Goal: Information Seeking & Learning: Learn about a topic

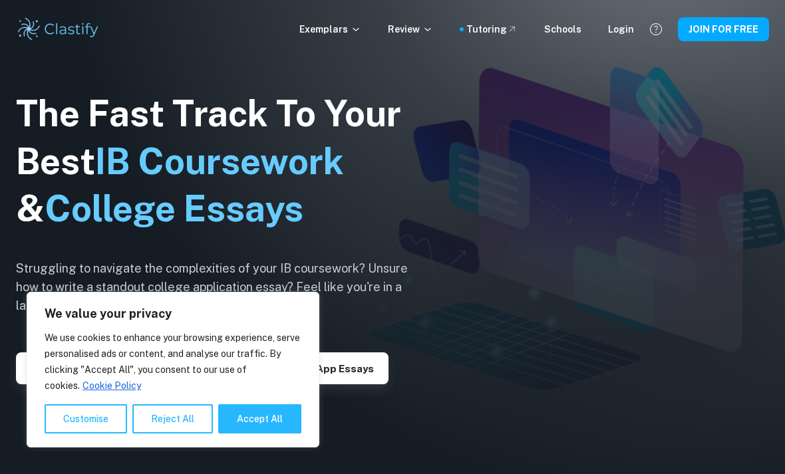
click at [248, 428] on button "Accept All" at bounding box center [259, 418] width 83 height 29
checkbox input "true"
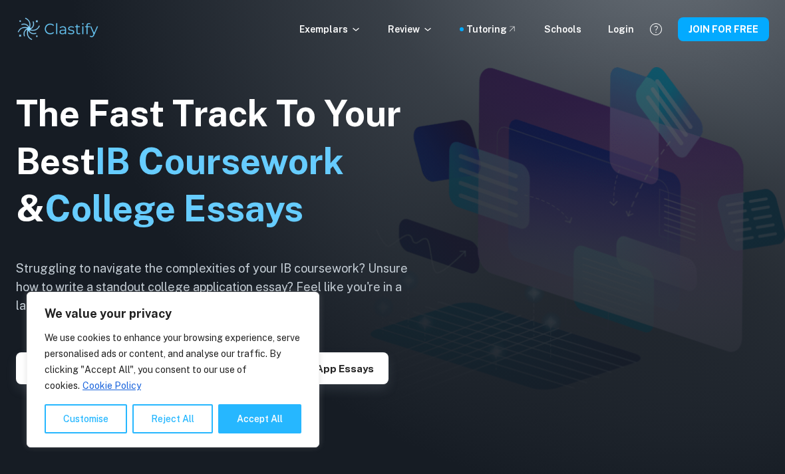
checkbox input "true"
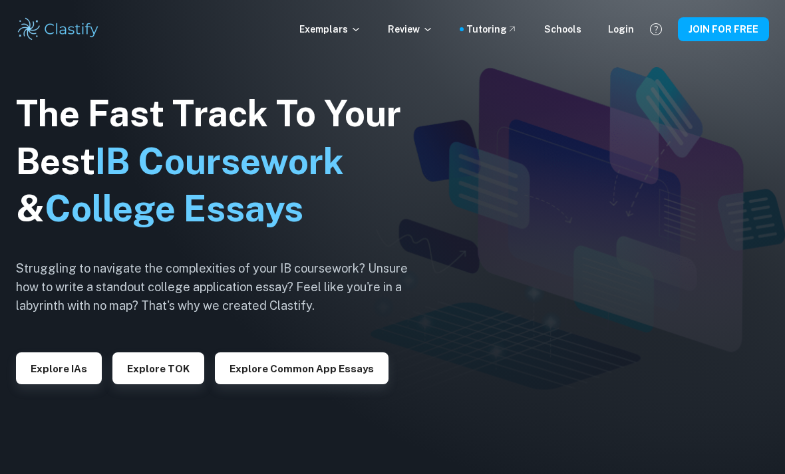
click at [621, 35] on div "Login" at bounding box center [621, 29] width 26 height 15
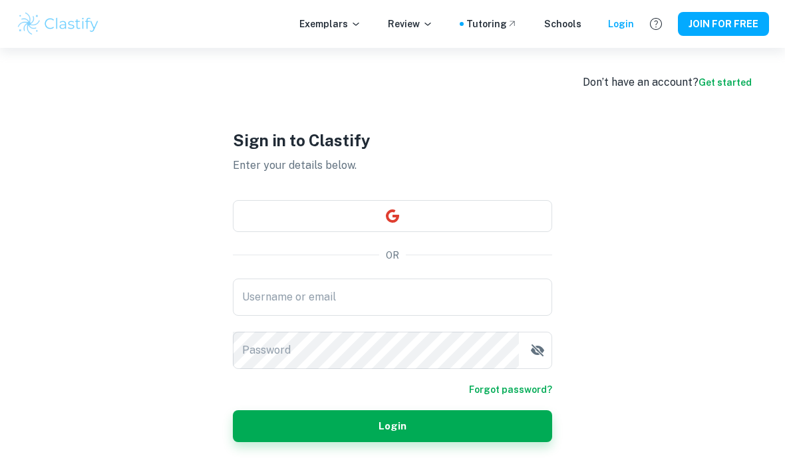
click at [480, 229] on button "button" at bounding box center [392, 216] width 319 height 32
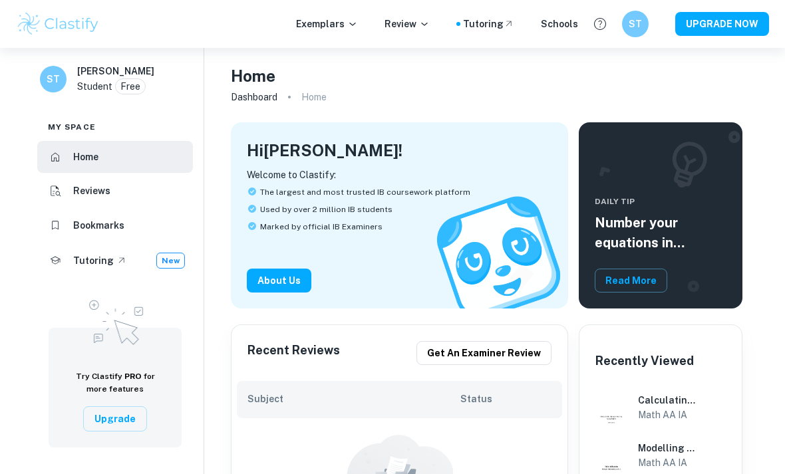
click at [352, 24] on p "Exemplars" at bounding box center [327, 24] width 62 height 15
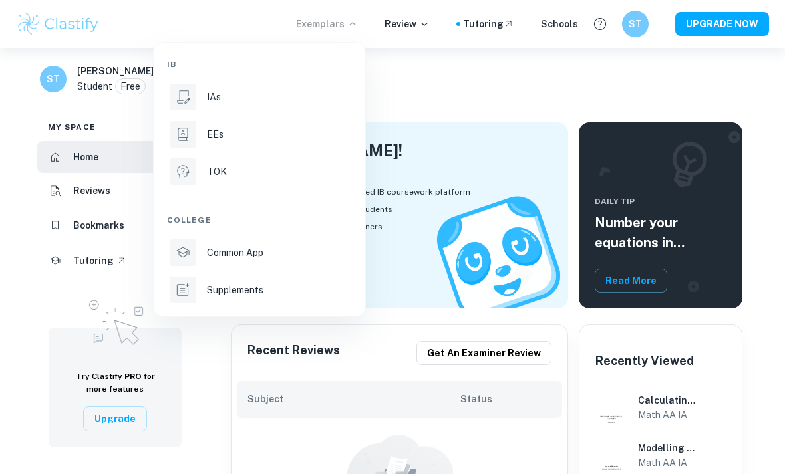
click at [214, 96] on p "IAs" at bounding box center [214, 97] width 14 height 15
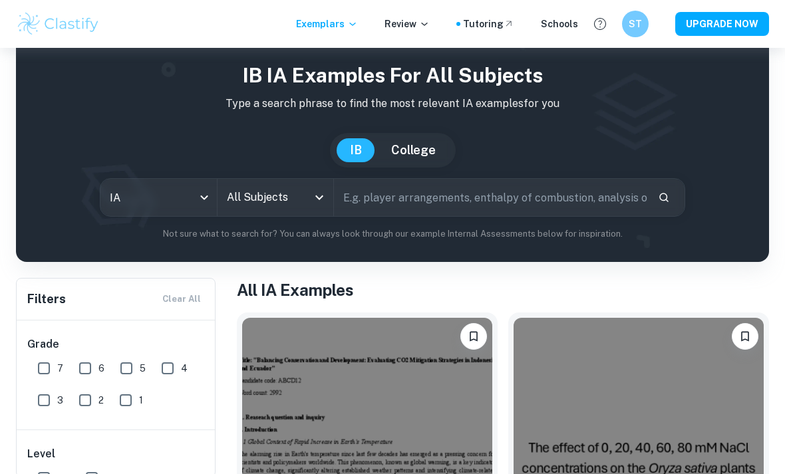
scroll to position [38, 0]
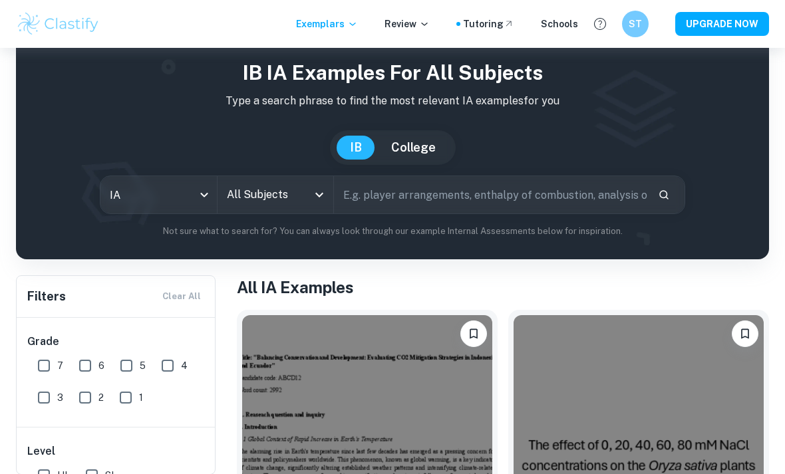
click at [261, 202] on input "All Subjects" at bounding box center [266, 194] width 84 height 25
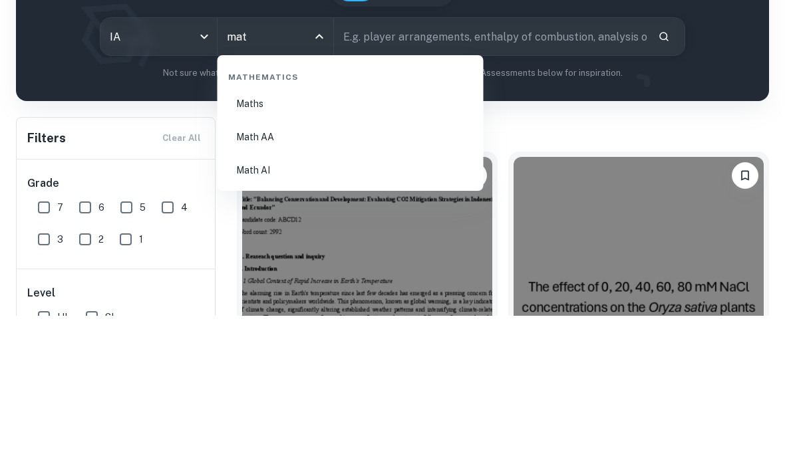
click at [281, 280] on li "Math AA" at bounding box center [350, 295] width 255 height 31
type input "Math AA"
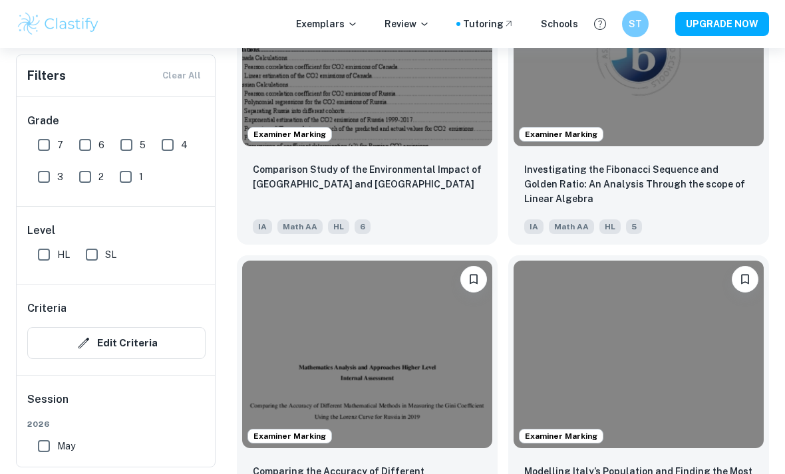
scroll to position [2630, 0]
click at [97, 253] on input "SL" at bounding box center [91, 254] width 27 height 27
checkbox input "true"
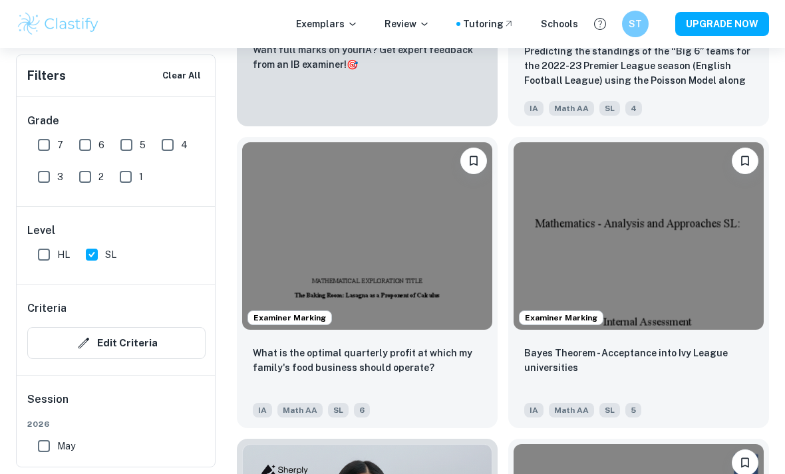
scroll to position [5799, 0]
click at [730, 325] on img at bounding box center [639, 238] width 250 height 188
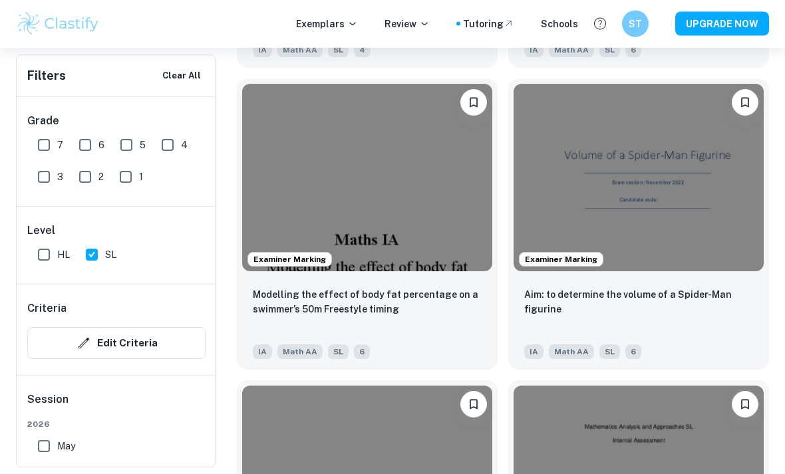
scroll to position [9779, 0]
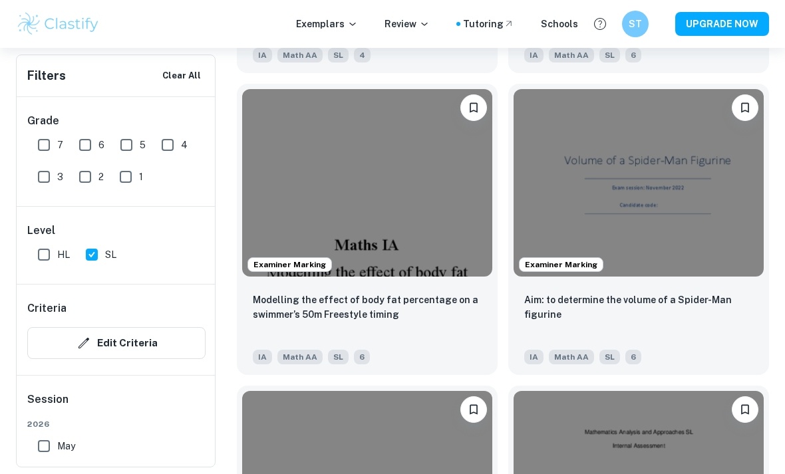
click at [720, 322] on p "Aim: to determine the volume of a Spider-Man figurine" at bounding box center [638, 307] width 229 height 29
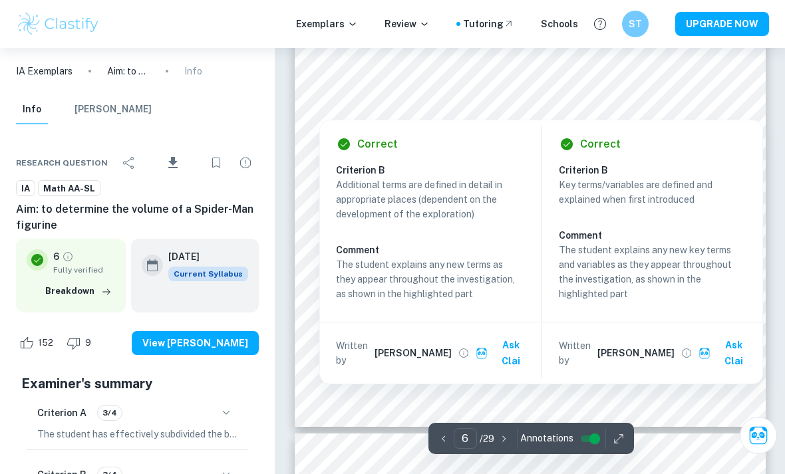
scroll to position [3828, 0]
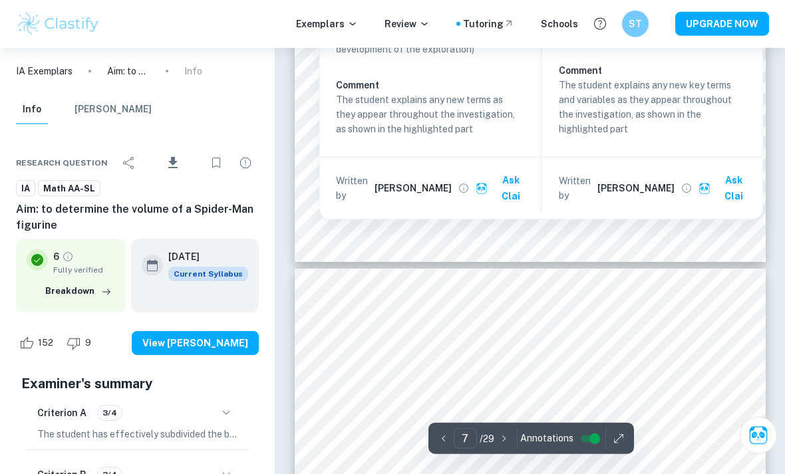
type input "6"
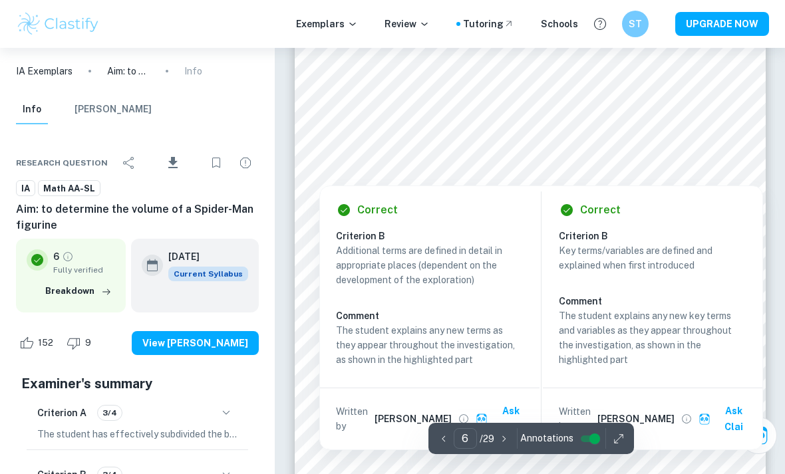
scroll to position [3735, 0]
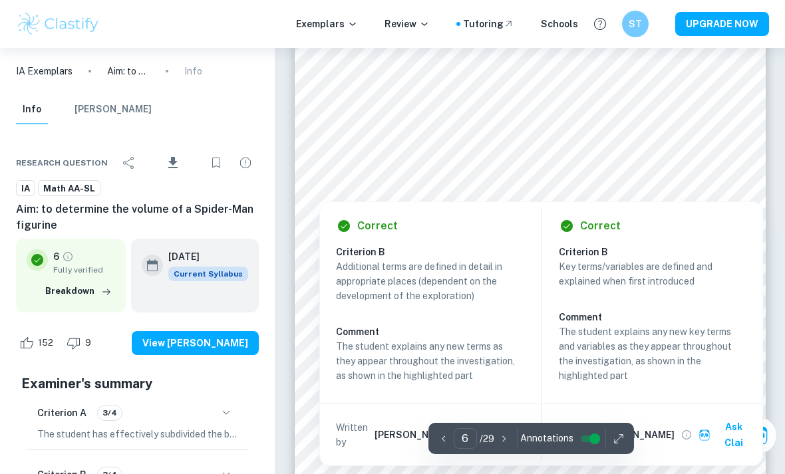
click at [705, 170] on div at bounding box center [530, 176] width 406 height 21
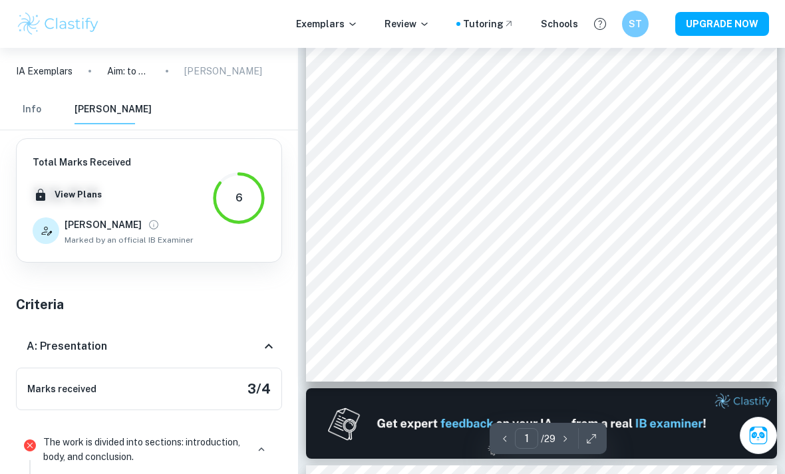
scroll to position [0, 0]
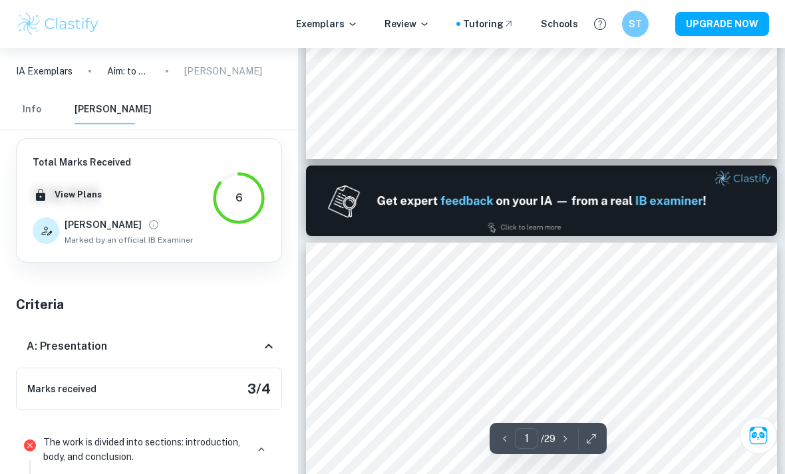
type input "2"
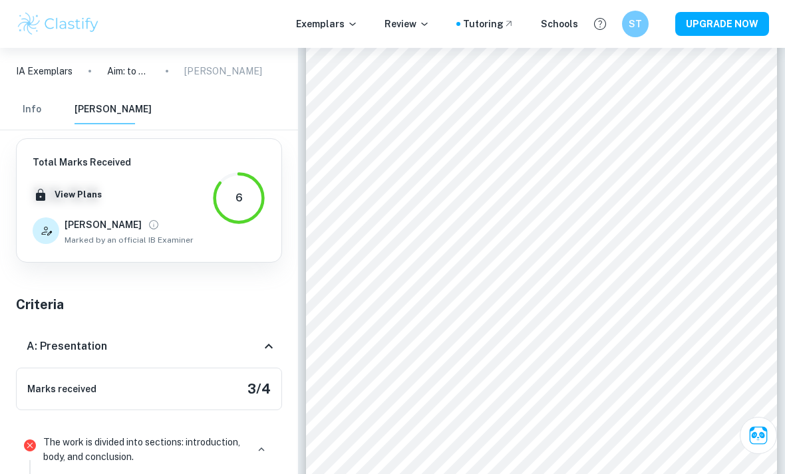
click at [31, 114] on button "Info" at bounding box center [32, 109] width 32 height 29
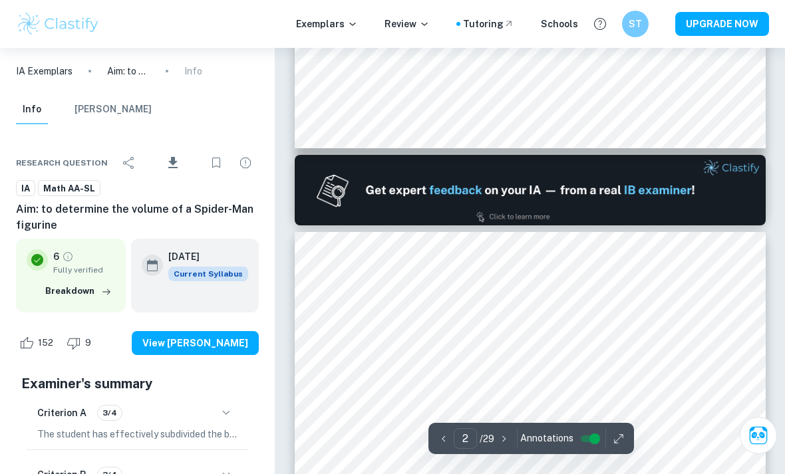
type input "1"
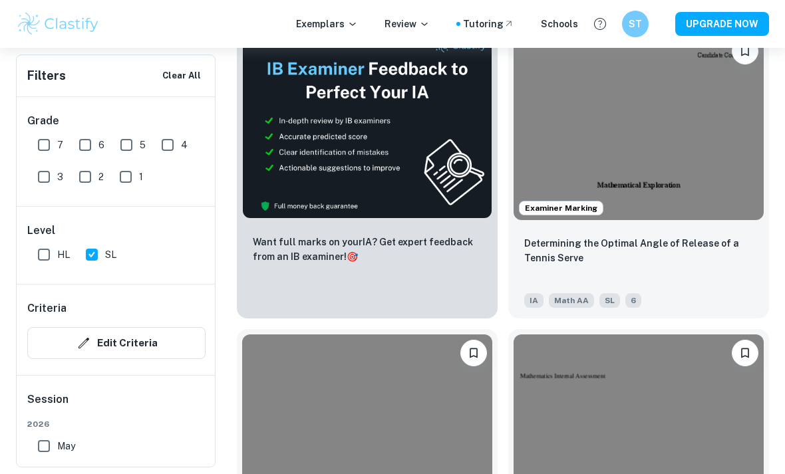
scroll to position [15257, 0]
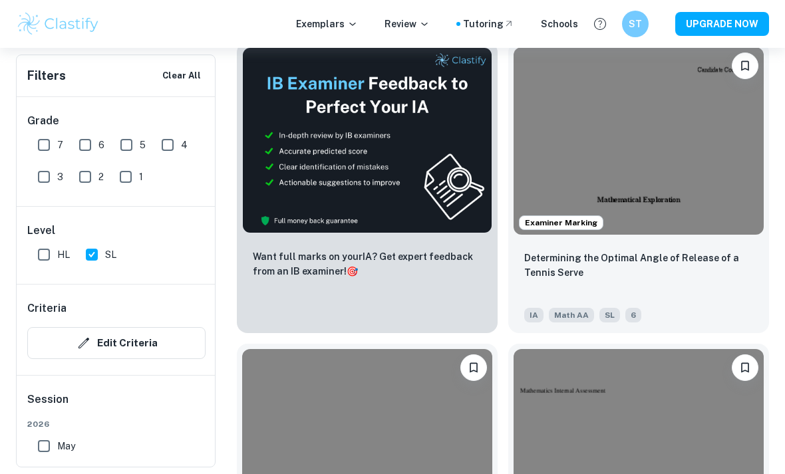
click at [718, 229] on img at bounding box center [639, 141] width 250 height 188
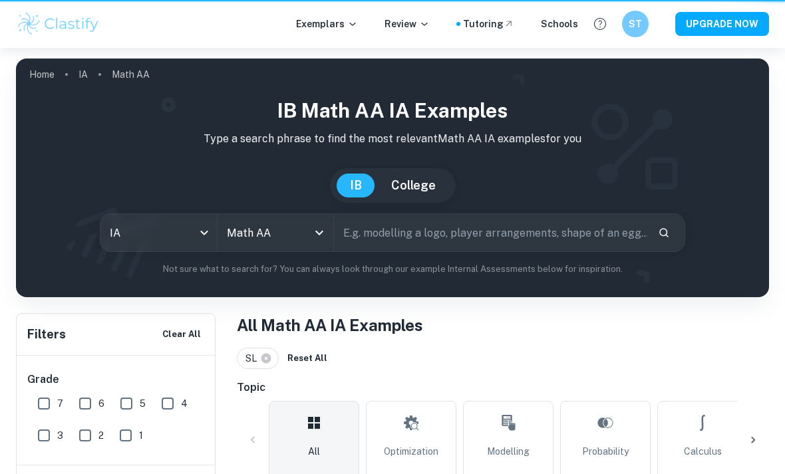
scroll to position [15257, 0]
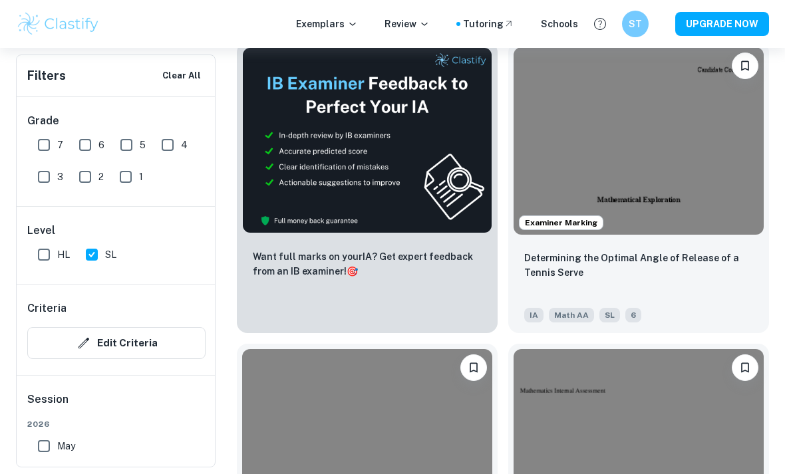
click at [695, 140] on img at bounding box center [639, 141] width 250 height 188
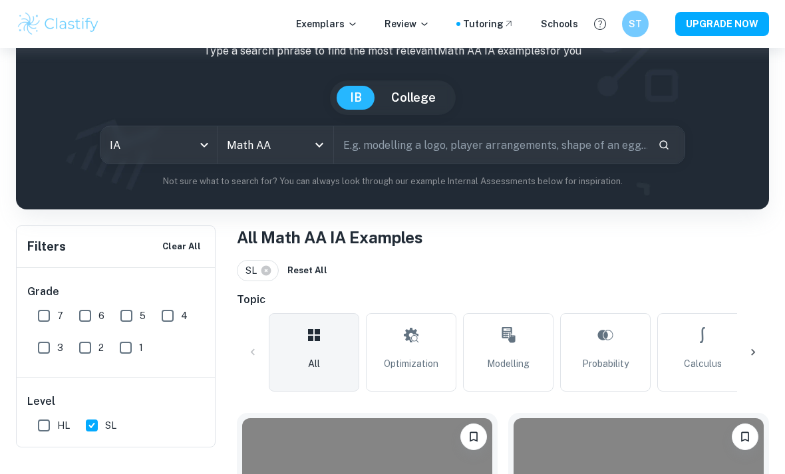
scroll to position [90, 0]
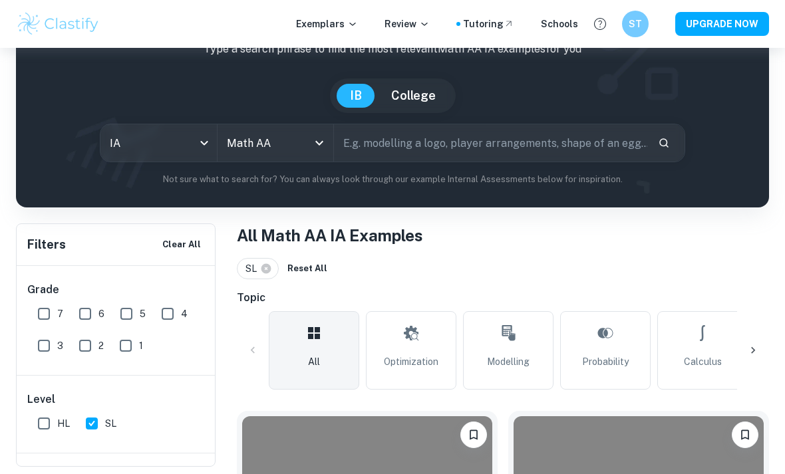
click at [428, 357] on span "Optimization" at bounding box center [411, 362] width 55 height 15
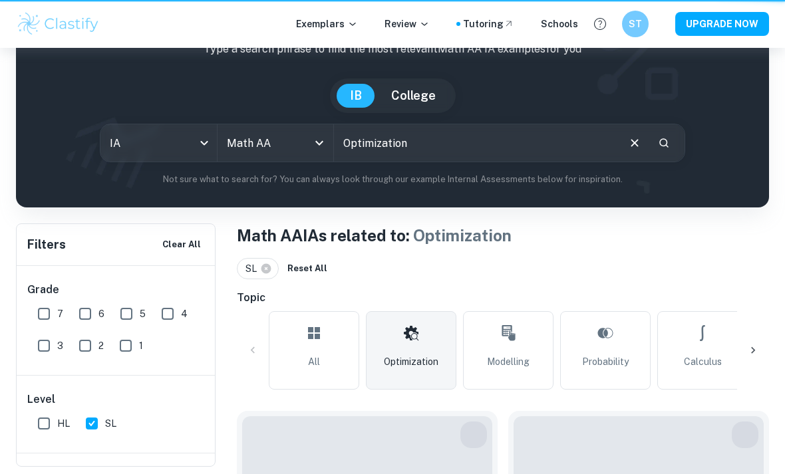
type input "Optimization"
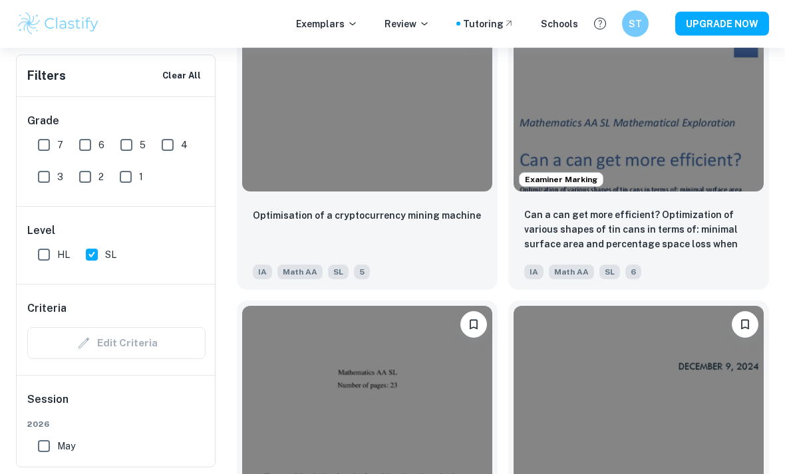
scroll to position [1721, 0]
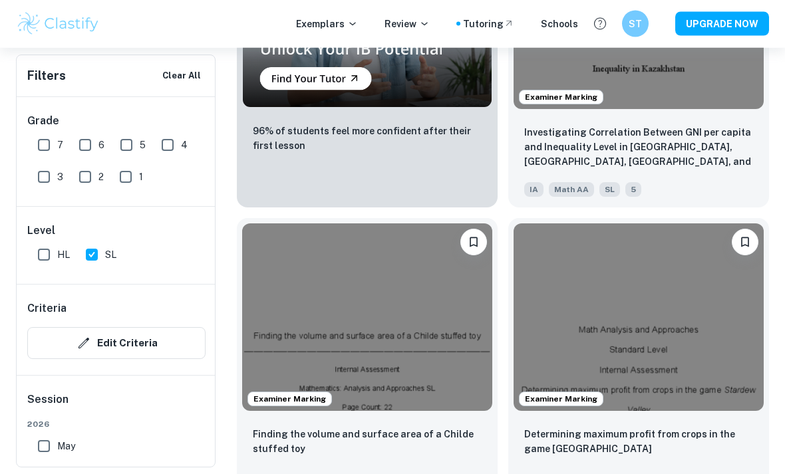
scroll to position [1488, 0]
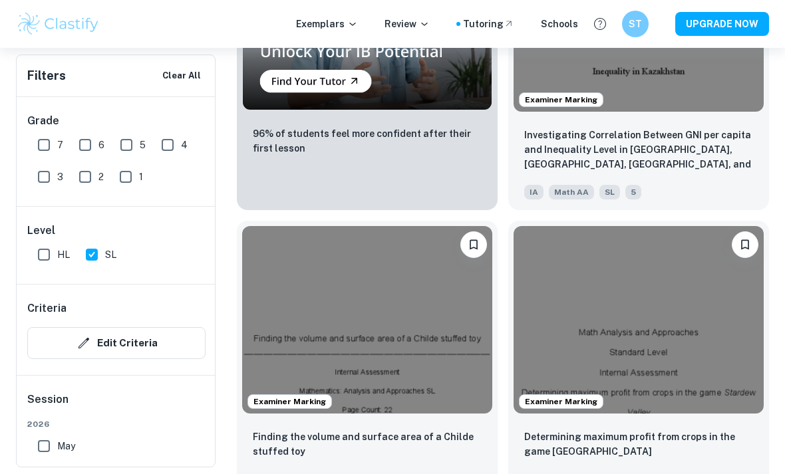
click at [406, 93] on img at bounding box center [367, 17] width 250 height 186
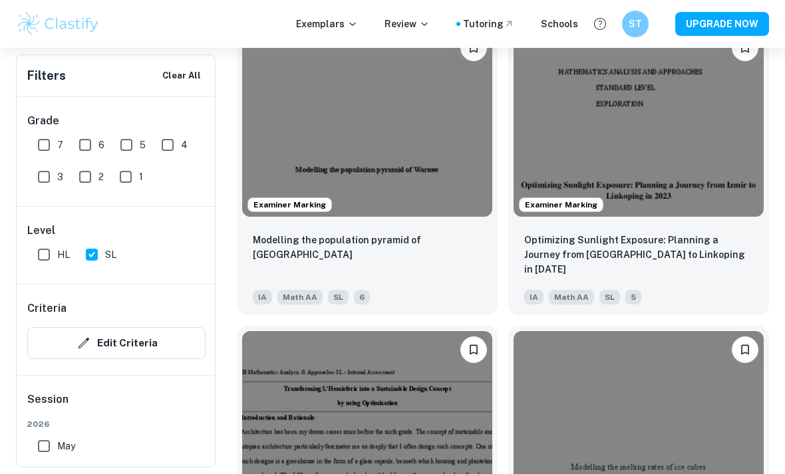
scroll to position [1986, 0]
click at [382, 146] on img at bounding box center [367, 124] width 250 height 188
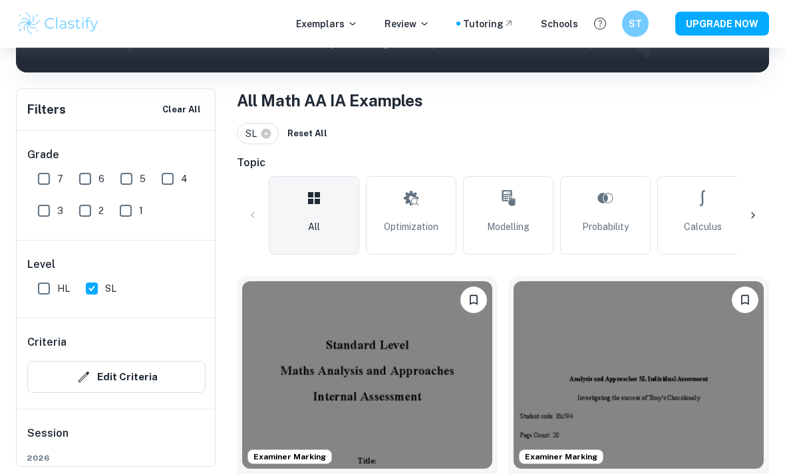
scroll to position [225, 0]
click at [415, 204] on icon at bounding box center [411, 198] width 15 height 15
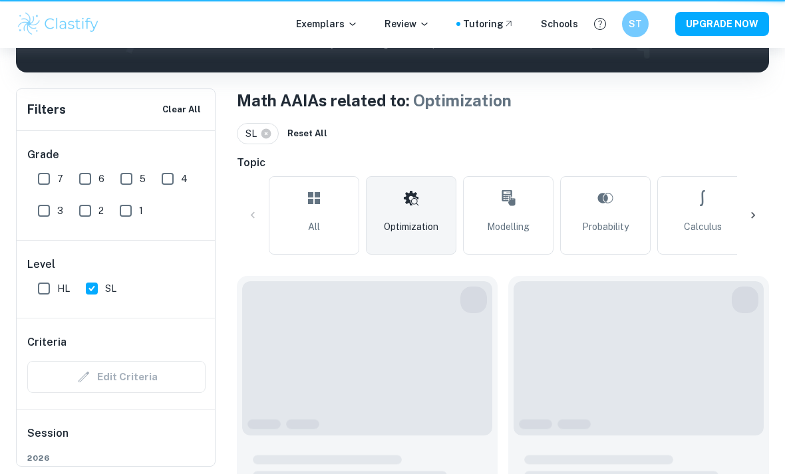
type input "Optimization"
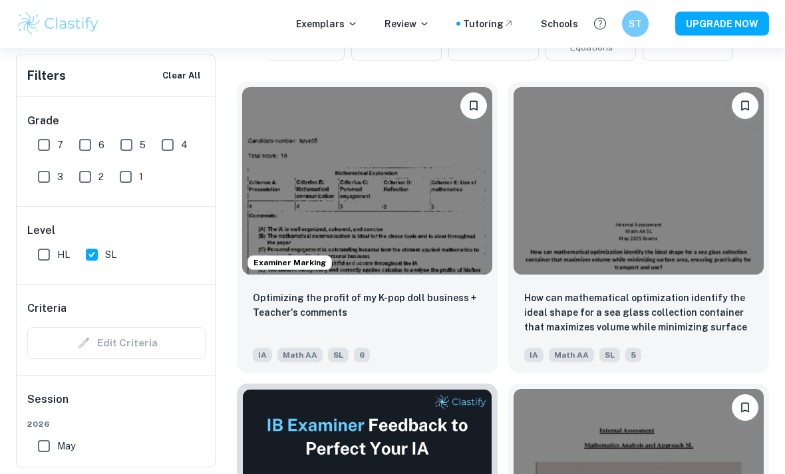
scroll to position [419, 0]
click at [424, 297] on p "Optimizing the profit of my K-pop doll business + Teacher's comments" at bounding box center [367, 305] width 229 height 29
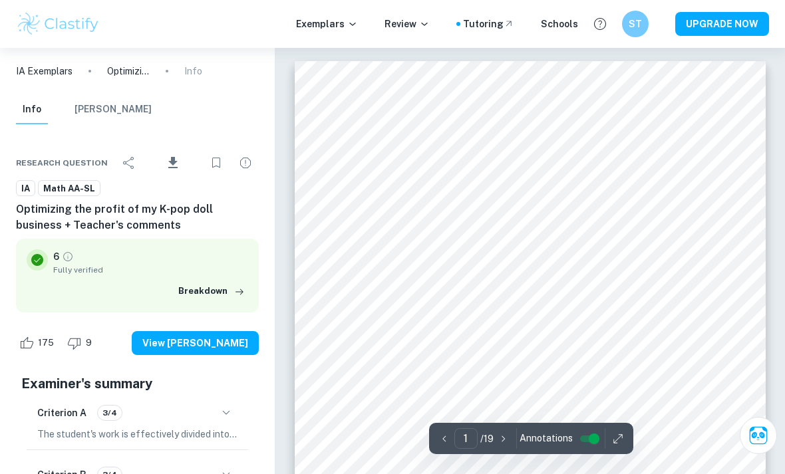
click at [266, 391] on div "Research question Download IA Math AA-SL Optimizing the profit of my K-pop doll…" at bounding box center [137, 442] width 275 height 625
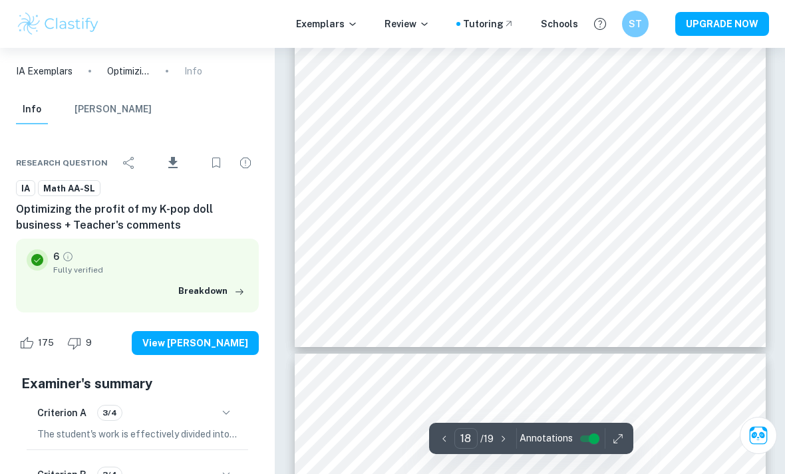
scroll to position [12055, 0]
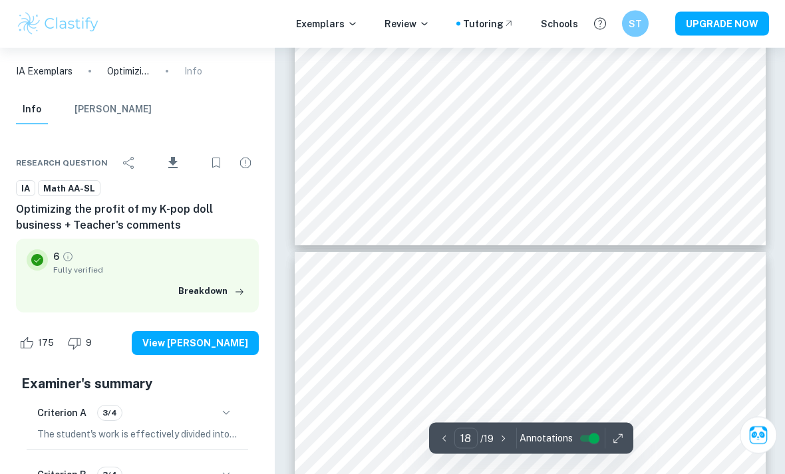
type input "17"
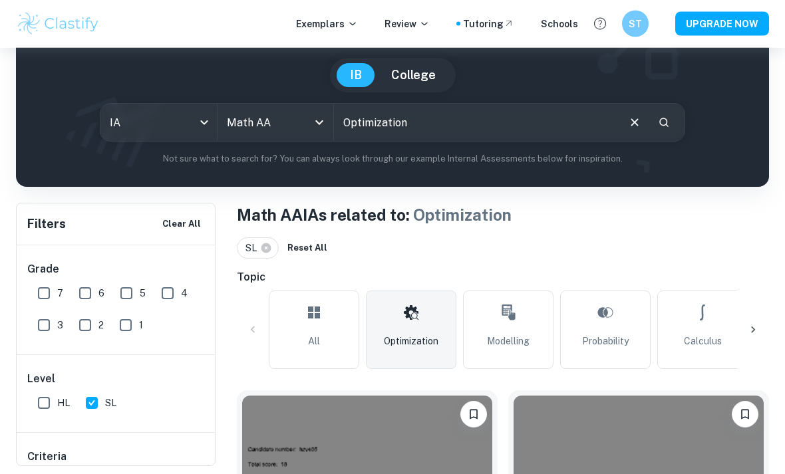
scroll to position [110, 0]
click at [317, 335] on span "All" at bounding box center [314, 341] width 12 height 15
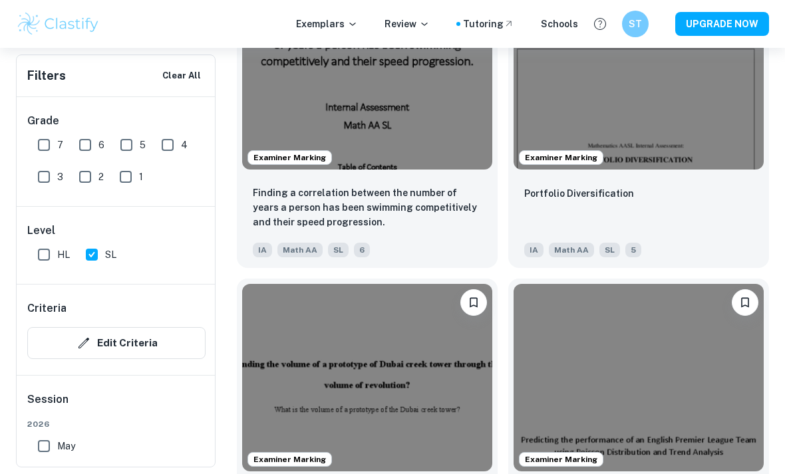
scroll to position [6564, 0]
click at [732, 164] on img at bounding box center [639, 77] width 250 height 188
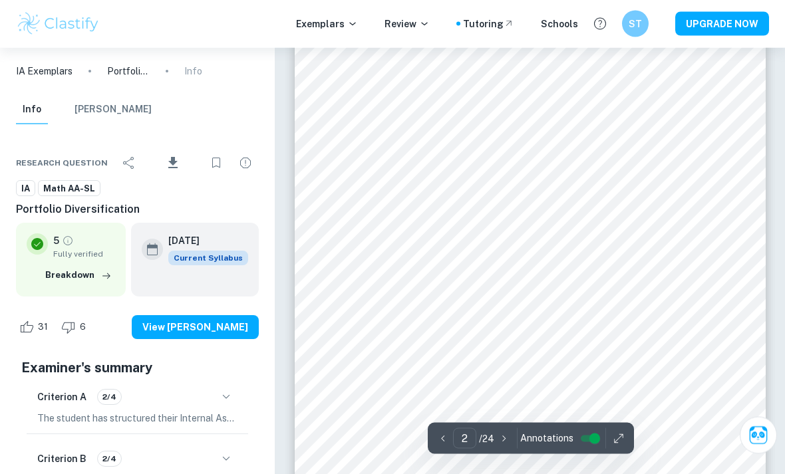
scroll to position [799, 0]
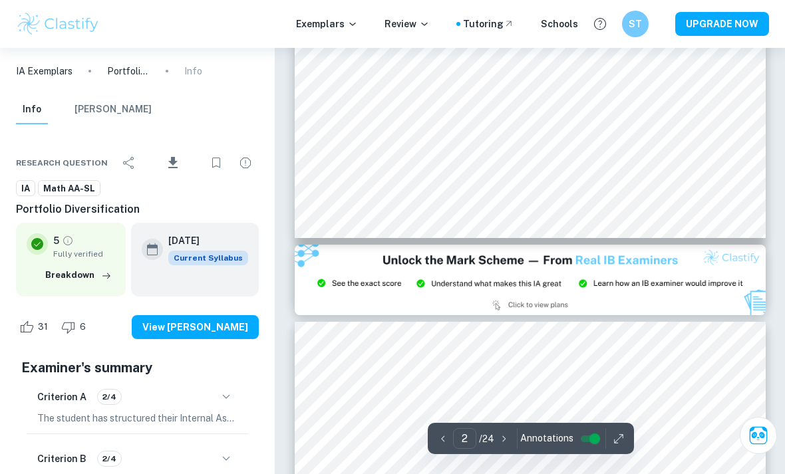
type input "3"
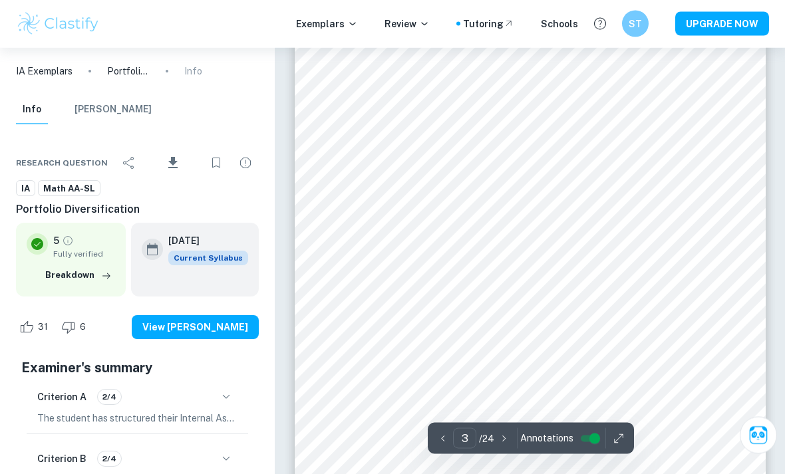
scroll to position [1531, 0]
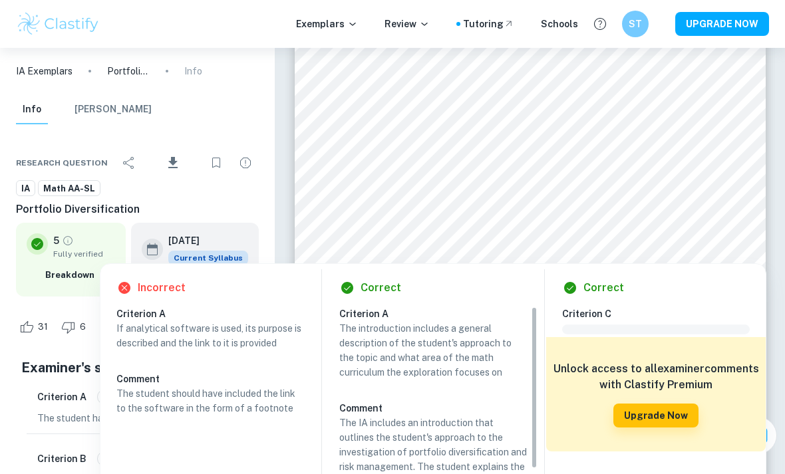
click at [567, 251] on div at bounding box center [561, 254] width 28 height 10
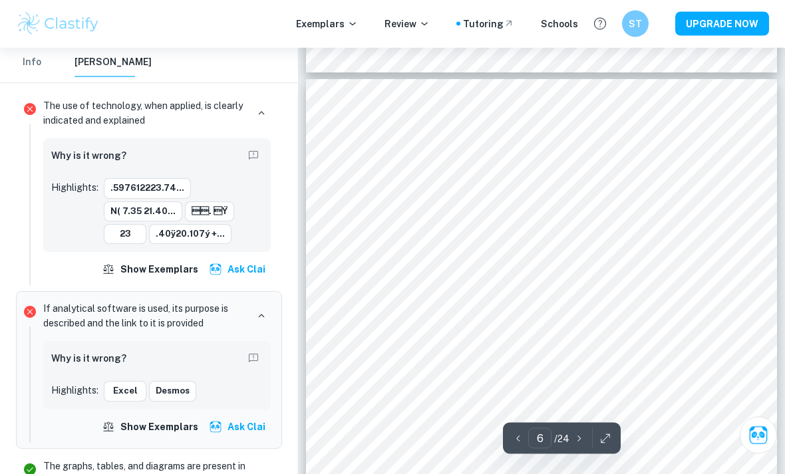
scroll to position [3429, 0]
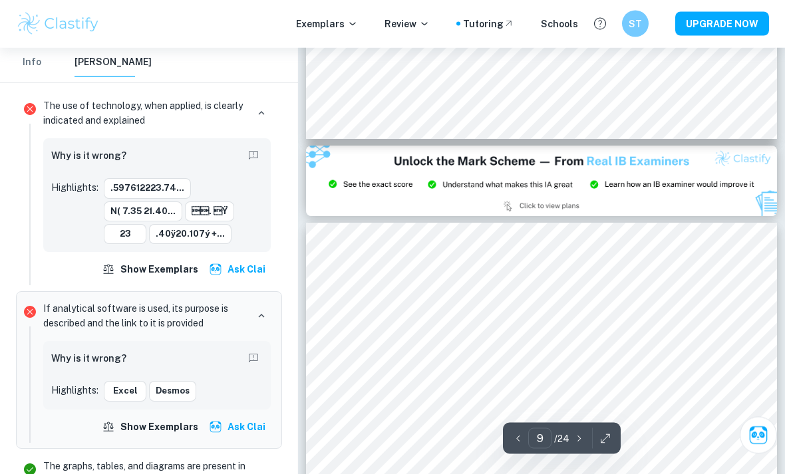
type input "8"
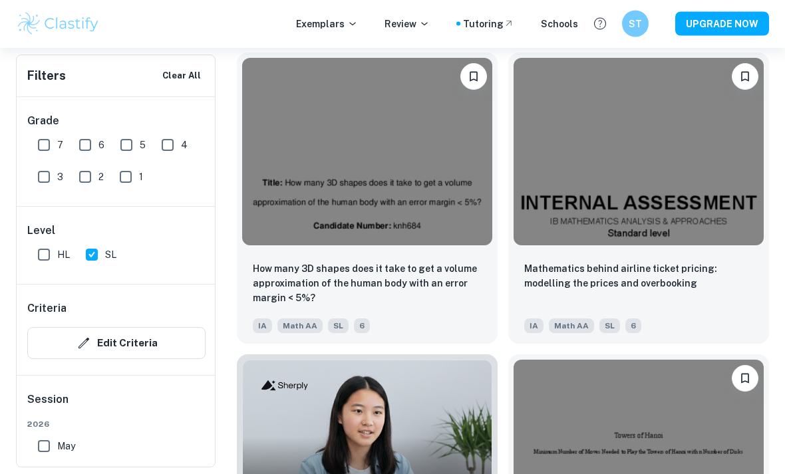
scroll to position [27629, 0]
